Goal: Feedback & Contribution: Leave review/rating

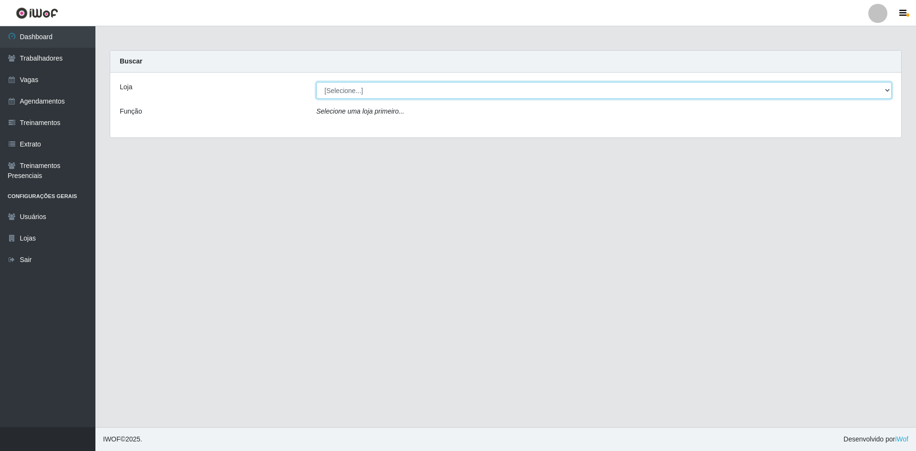
click at [377, 89] on select "[Selecione...] [GEOGRAPHIC_DATA] - [GEOGRAPHIC_DATA] [GEOGRAPHIC_DATA] - [GEOGR…" at bounding box center [603, 90] width 575 height 17
select select "505"
click at [316, 82] on select "[Selecione...] [GEOGRAPHIC_DATA] - [GEOGRAPHIC_DATA] [GEOGRAPHIC_DATA] - [GEOGR…" at bounding box center [603, 90] width 575 height 17
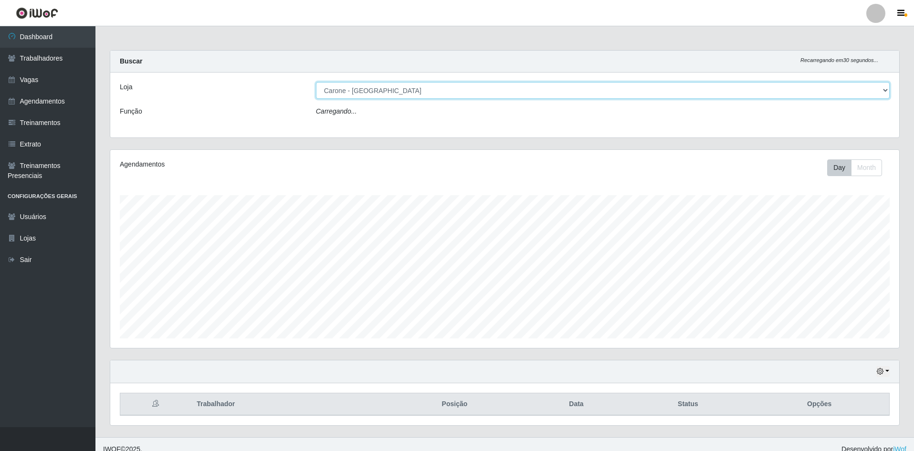
scroll to position [198, 789]
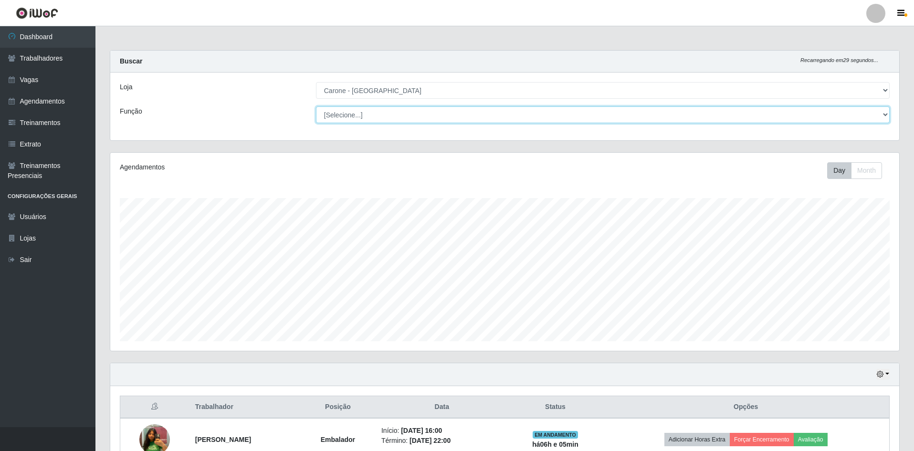
click at [370, 108] on select "[Selecione...] Embalador Embalador + Embalador ++ Repositor Repositor + Reposit…" at bounding box center [602, 114] width 573 height 17
select select "1"
click at [316, 106] on select "[Selecione...] Embalador Embalador + Embalador ++ Repositor Repositor + Reposit…" at bounding box center [602, 114] width 573 height 17
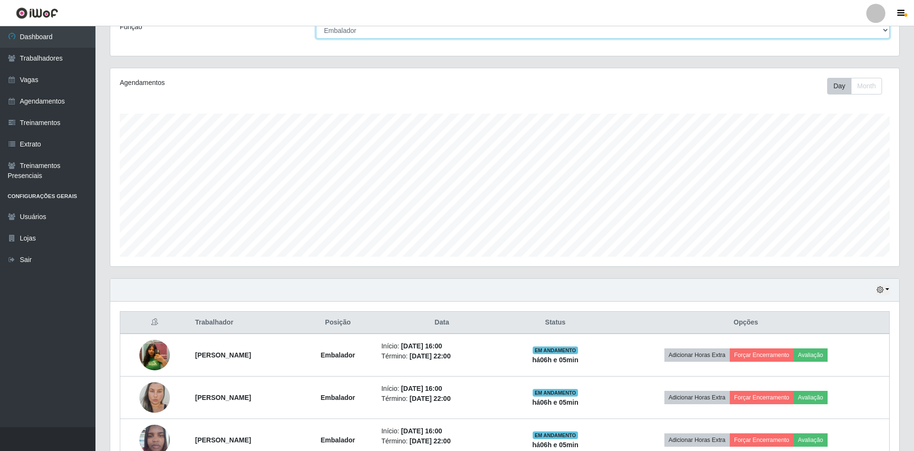
scroll to position [183, 0]
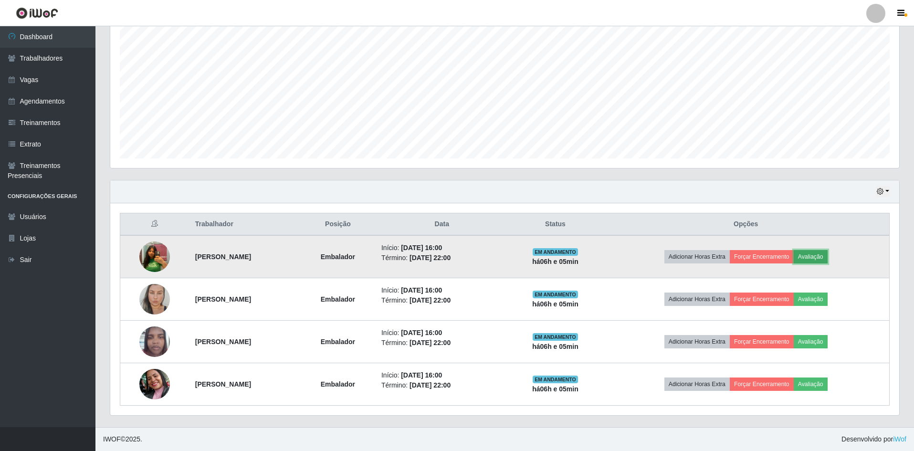
click at [827, 263] on button "Avaliação" at bounding box center [810, 256] width 34 height 13
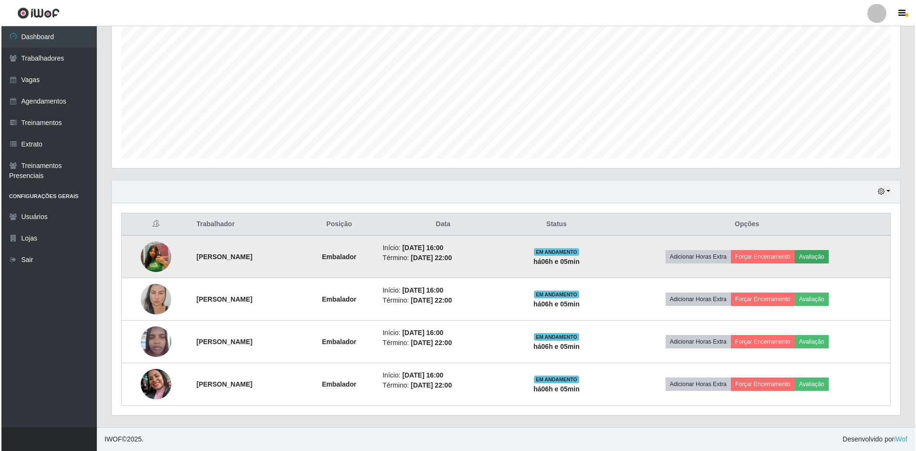
scroll to position [198, 784]
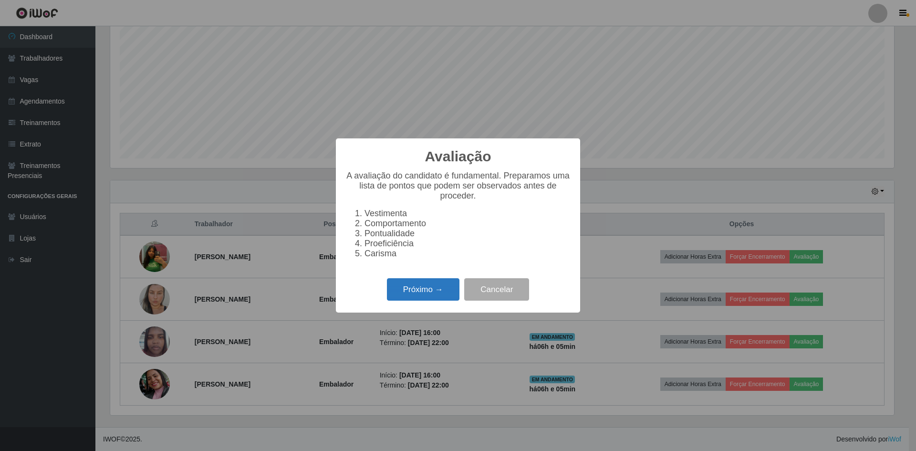
click at [396, 289] on button "Próximo →" at bounding box center [423, 289] width 73 height 22
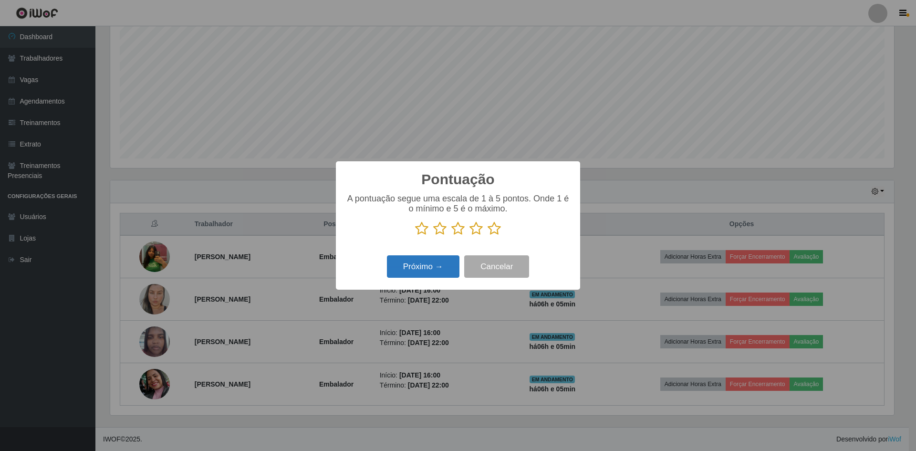
scroll to position [476885, 476299]
click at [492, 230] on icon at bounding box center [494, 228] width 13 height 14
click at [488, 236] on input "radio" at bounding box center [488, 236] width 0 height 0
click at [449, 261] on button "Próximo →" at bounding box center [423, 266] width 73 height 22
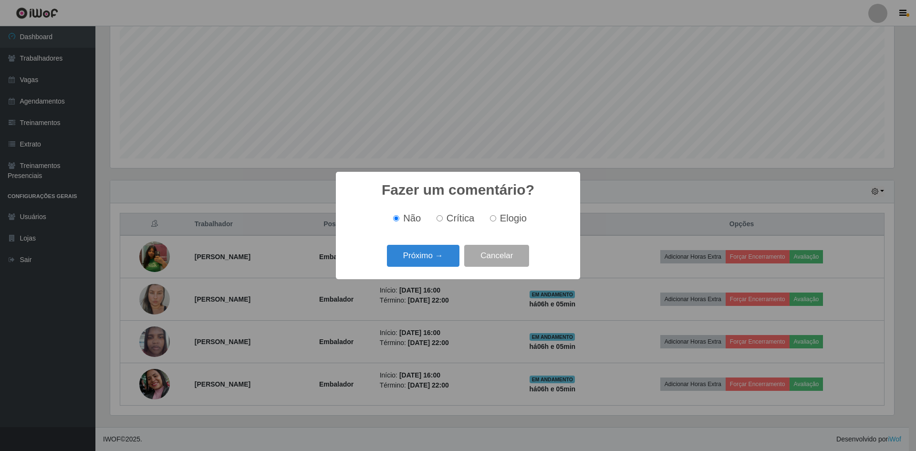
click at [432, 269] on div "Próximo → Cancelar" at bounding box center [457, 255] width 225 height 27
click at [432, 265] on button "Próximo →" at bounding box center [423, 256] width 73 height 22
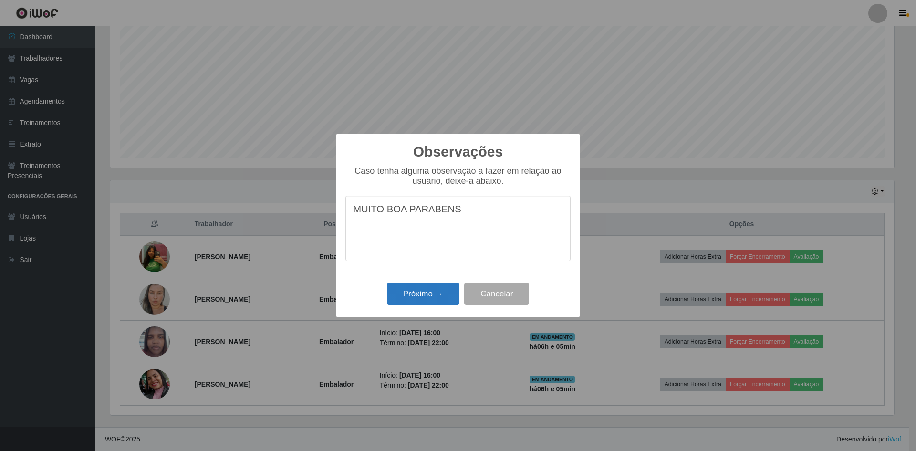
type textarea "MUITO BOA PARABENS"
click at [433, 289] on button "Próximo →" at bounding box center [423, 294] width 73 height 22
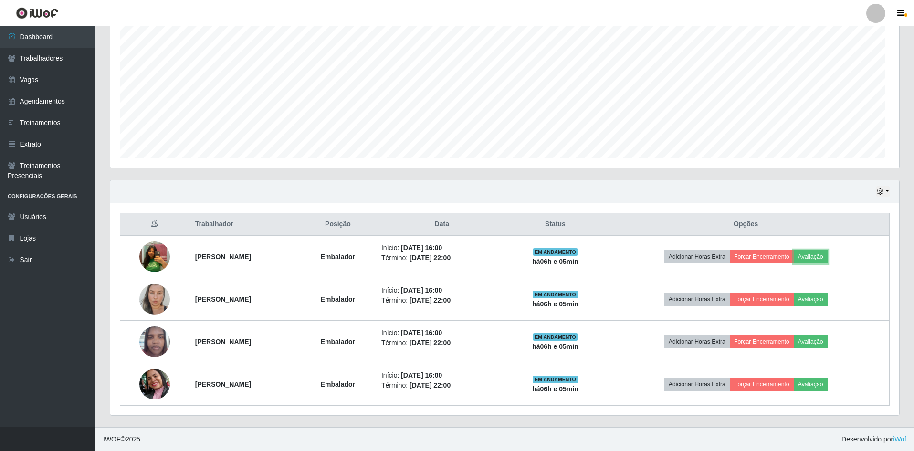
scroll to position [198, 789]
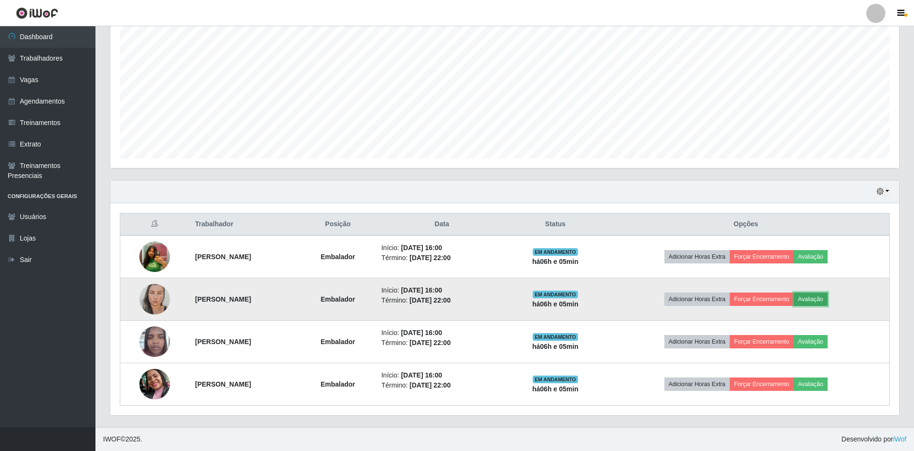
click at [827, 303] on button "Avaliação" at bounding box center [810, 298] width 34 height 13
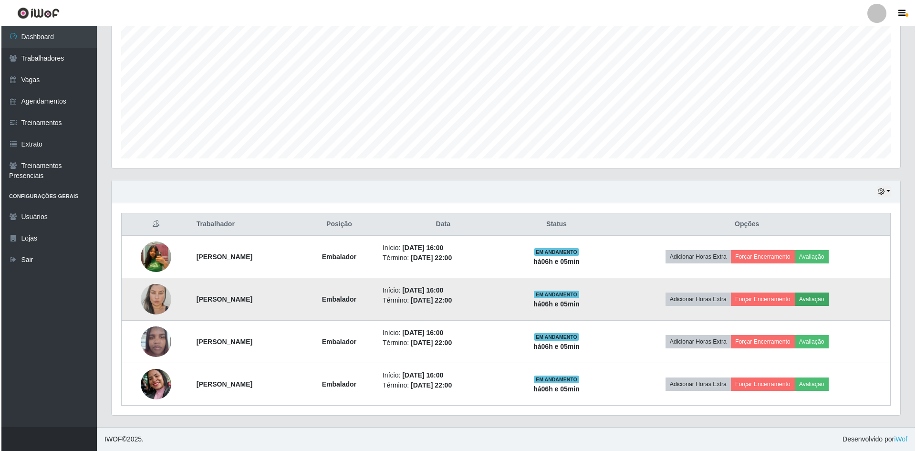
scroll to position [198, 784]
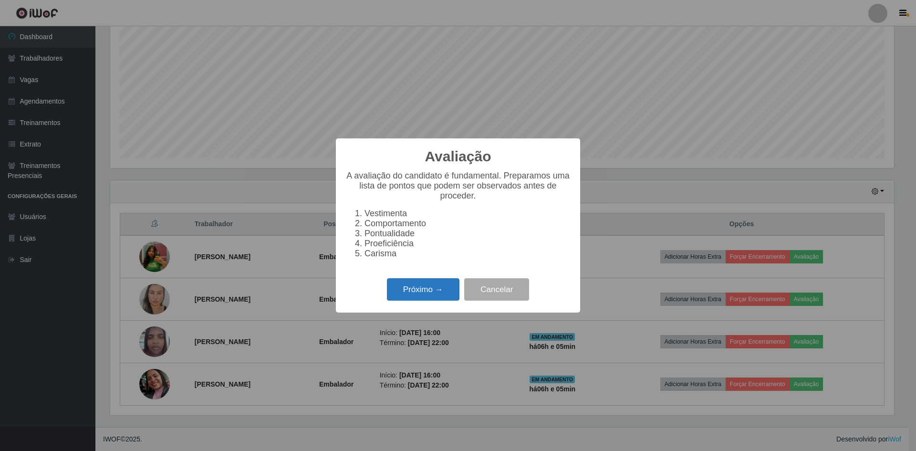
click at [434, 291] on button "Próximo →" at bounding box center [423, 289] width 73 height 22
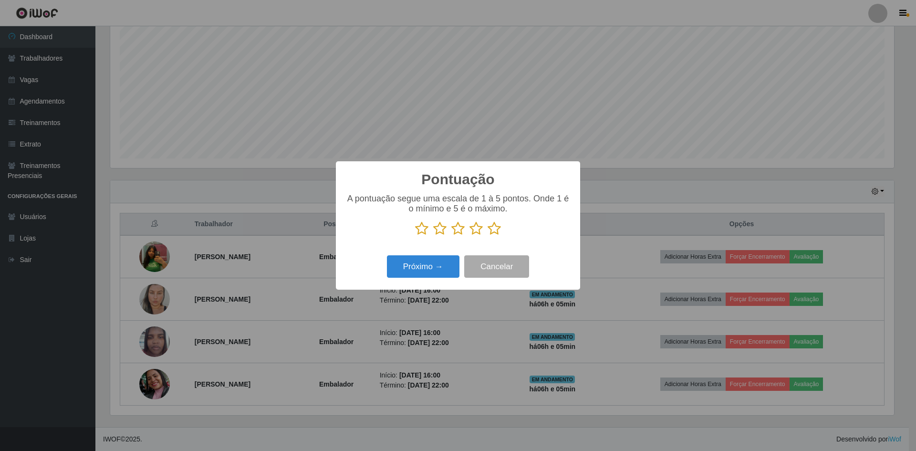
click at [497, 237] on div "A pontuação segue uma escala de 1 à 5 pontos. Onde 1 é o mínimo e 5 é o máximo." at bounding box center [457, 219] width 225 height 50
click at [498, 236] on icon at bounding box center [494, 228] width 13 height 14
click at [488, 236] on input "radio" at bounding box center [488, 236] width 0 height 0
click at [445, 273] on button "Próximo →" at bounding box center [423, 266] width 73 height 22
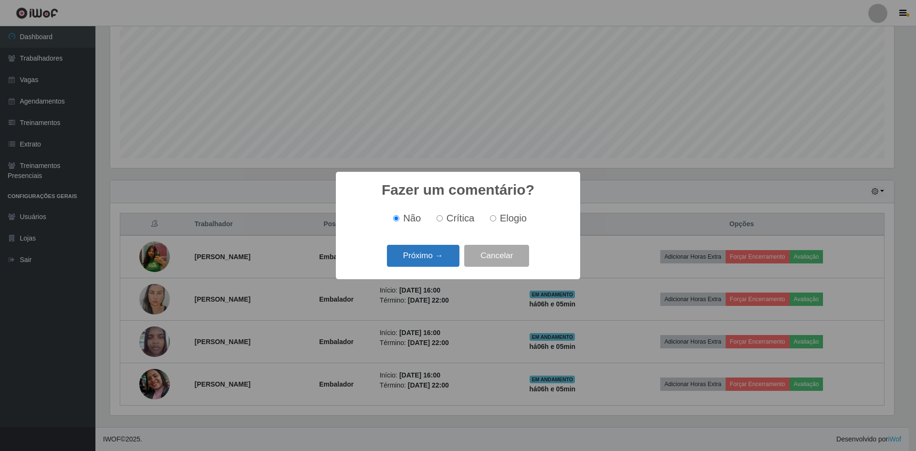
click at [421, 261] on button "Próximo →" at bounding box center [423, 256] width 73 height 22
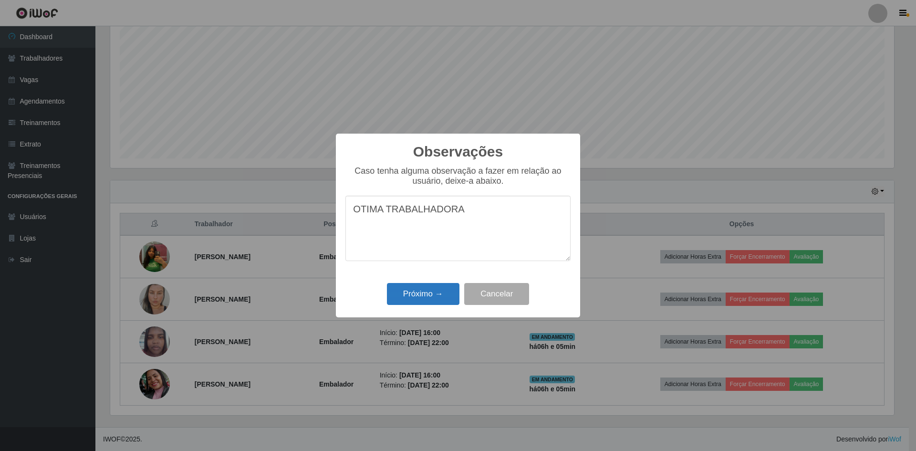
type textarea "OTIMA TRABALHADORA"
click at [432, 304] on button "Próximo →" at bounding box center [423, 294] width 73 height 22
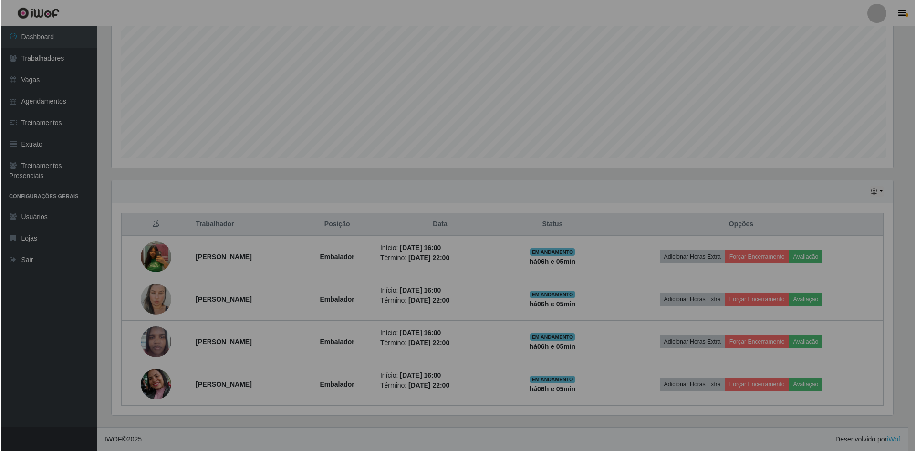
scroll to position [198, 789]
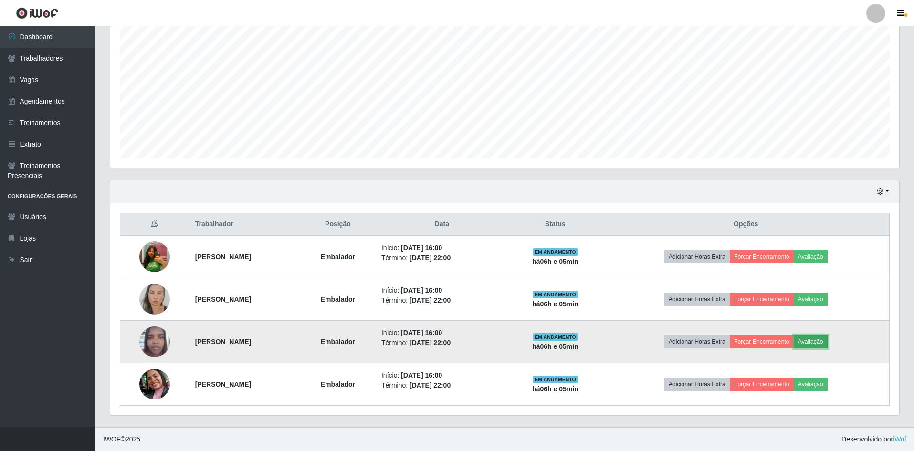
click at [825, 344] on button "Avaliação" at bounding box center [810, 341] width 34 height 13
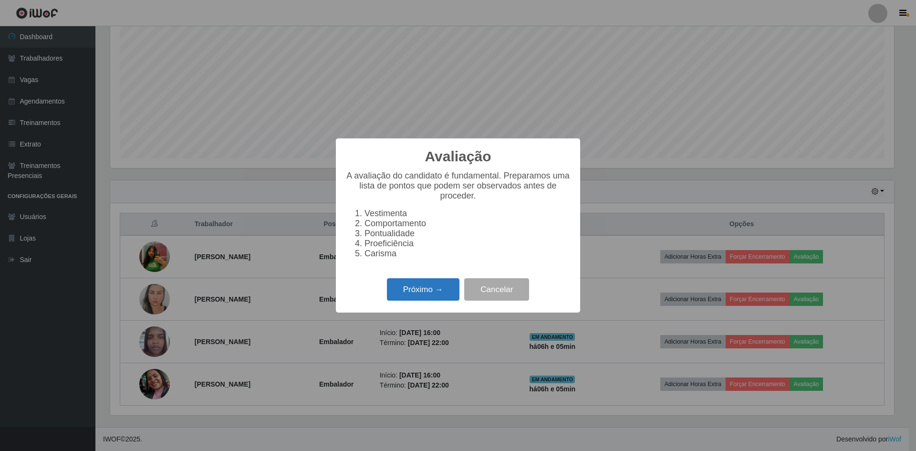
click at [435, 285] on button "Próximo →" at bounding box center [423, 289] width 73 height 22
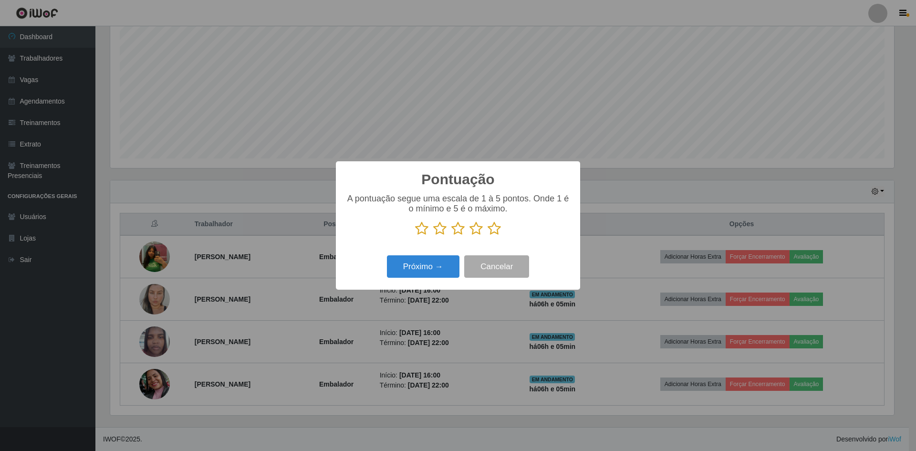
click at [491, 234] on icon at bounding box center [494, 228] width 13 height 14
click at [488, 236] on input "radio" at bounding box center [488, 236] width 0 height 0
click at [430, 263] on button "Próximo →" at bounding box center [423, 266] width 73 height 22
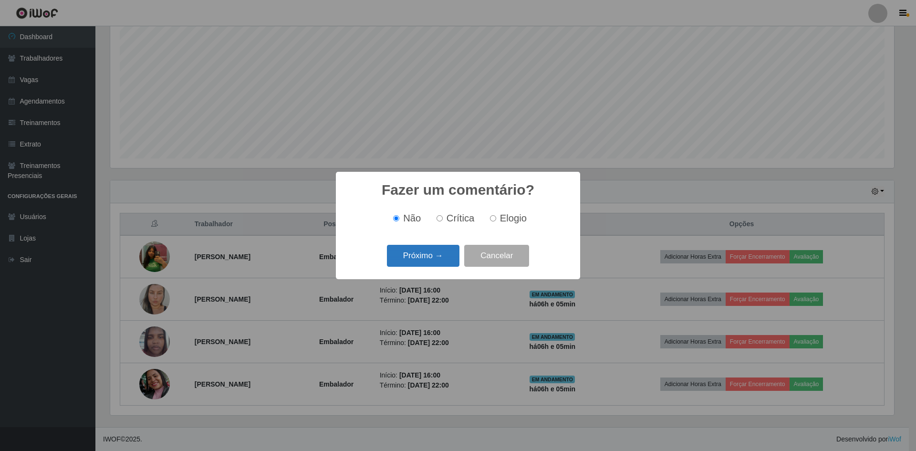
click at [429, 262] on button "Próximo →" at bounding box center [423, 256] width 73 height 22
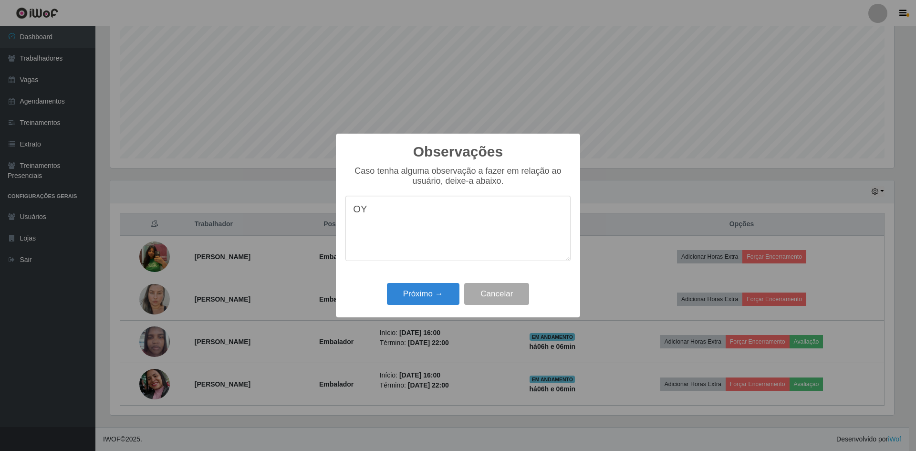
type textarea "O"
type textarea "TOPPP"
click at [418, 302] on button "Próximo →" at bounding box center [423, 294] width 73 height 22
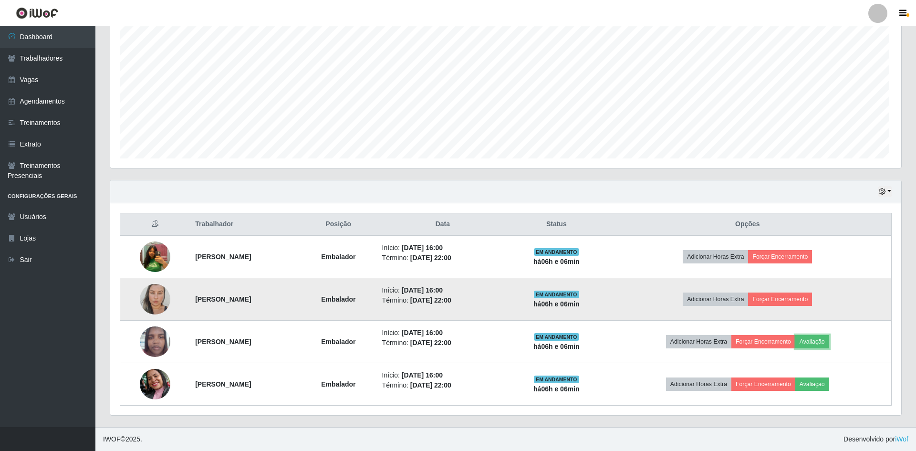
scroll to position [198, 789]
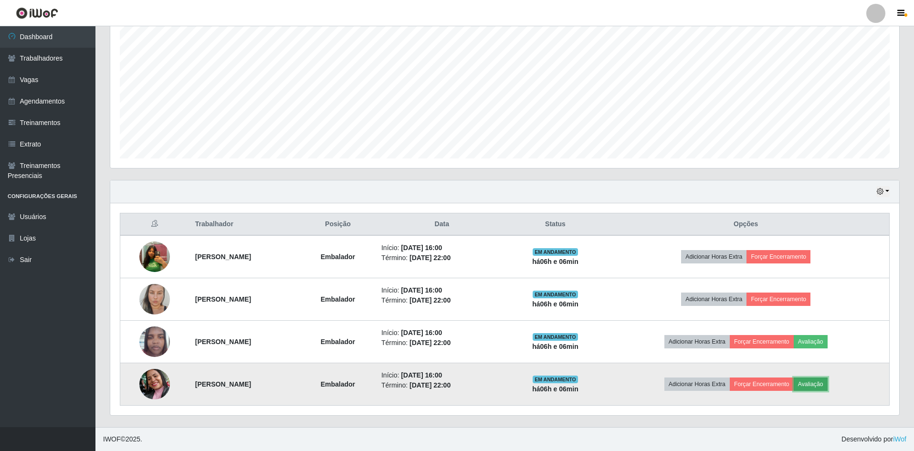
click at [827, 390] on button "Avaliação" at bounding box center [810, 383] width 34 height 13
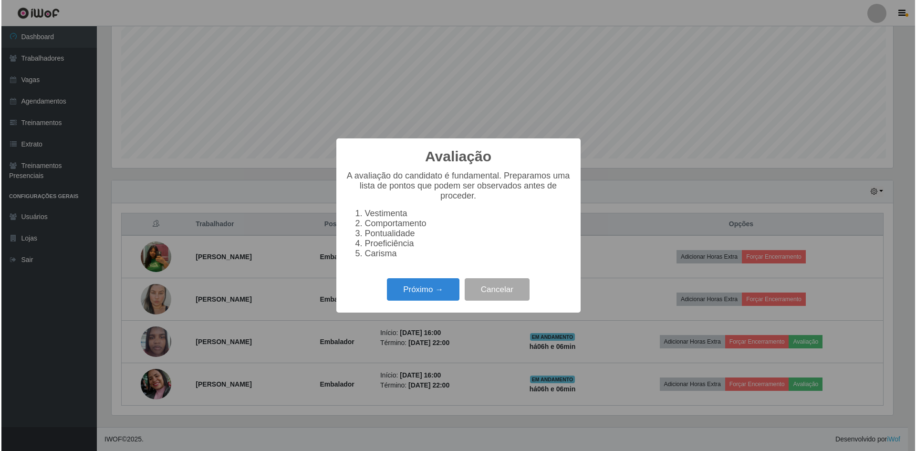
scroll to position [198, 784]
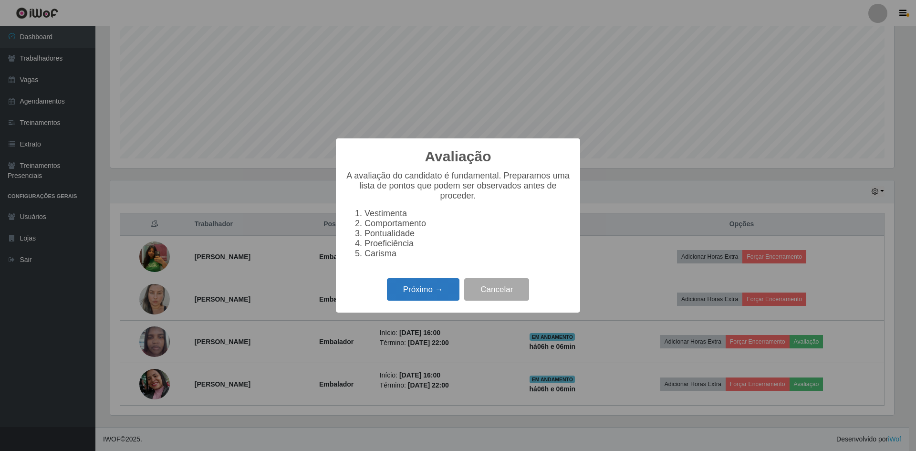
click at [435, 293] on button "Próximo →" at bounding box center [423, 289] width 73 height 22
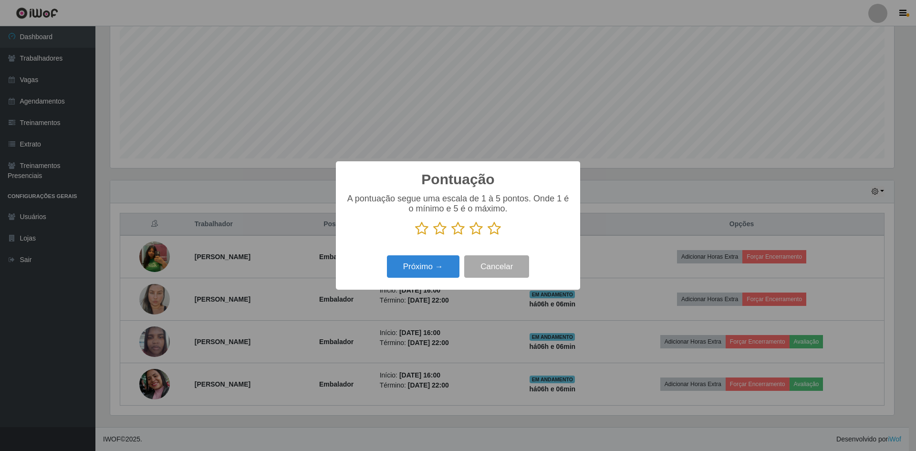
click at [491, 228] on icon at bounding box center [494, 228] width 13 height 14
click at [488, 236] on input "radio" at bounding box center [488, 236] width 0 height 0
click at [425, 266] on button "Próximo →" at bounding box center [423, 266] width 73 height 22
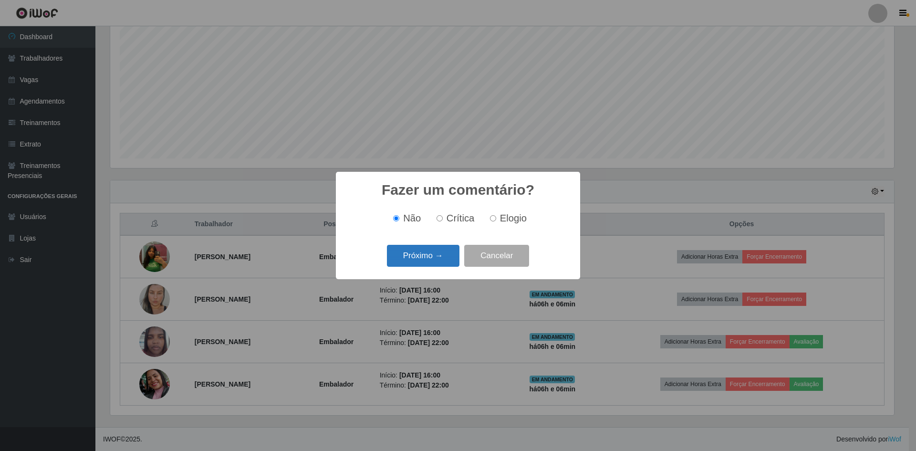
click at [433, 259] on button "Próximo →" at bounding box center [423, 256] width 73 height 22
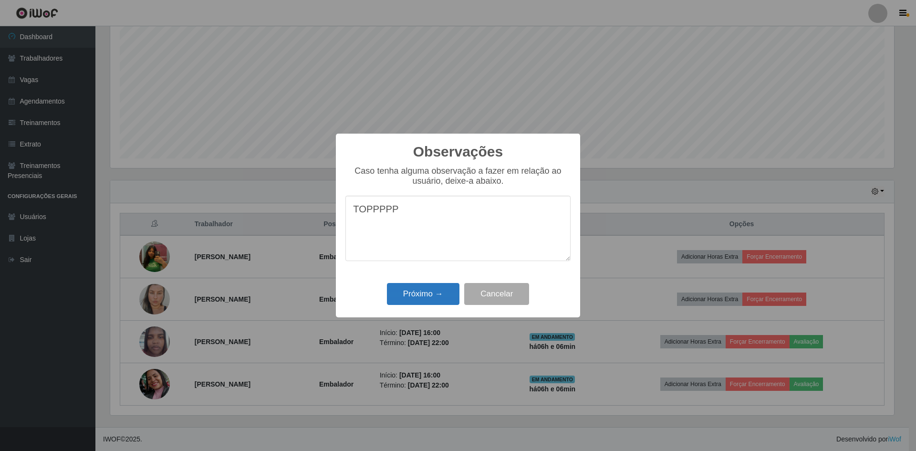
type textarea "TOPPPPP"
click at [425, 291] on button "Próximo →" at bounding box center [423, 294] width 73 height 22
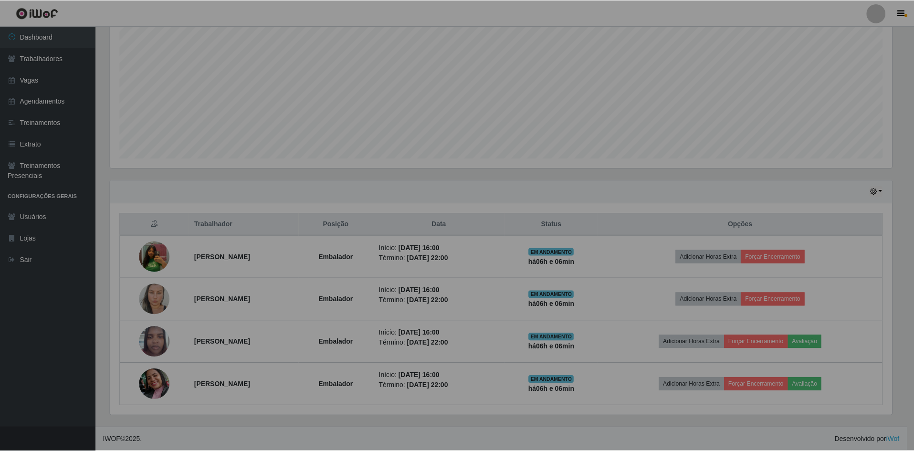
scroll to position [198, 789]
